Goal: Check status

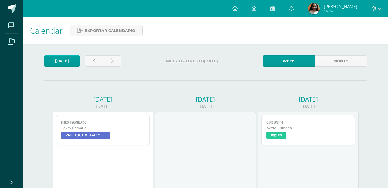
click at [315, 9] on img at bounding box center [314, 9] width 12 height 12
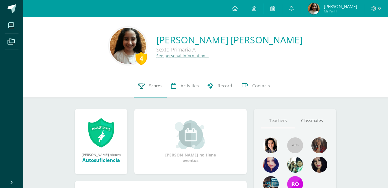
click at [143, 88] on icon at bounding box center [141, 86] width 7 height 6
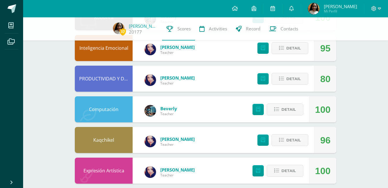
scroll to position [116, 0]
